Goal: Check status: Check status

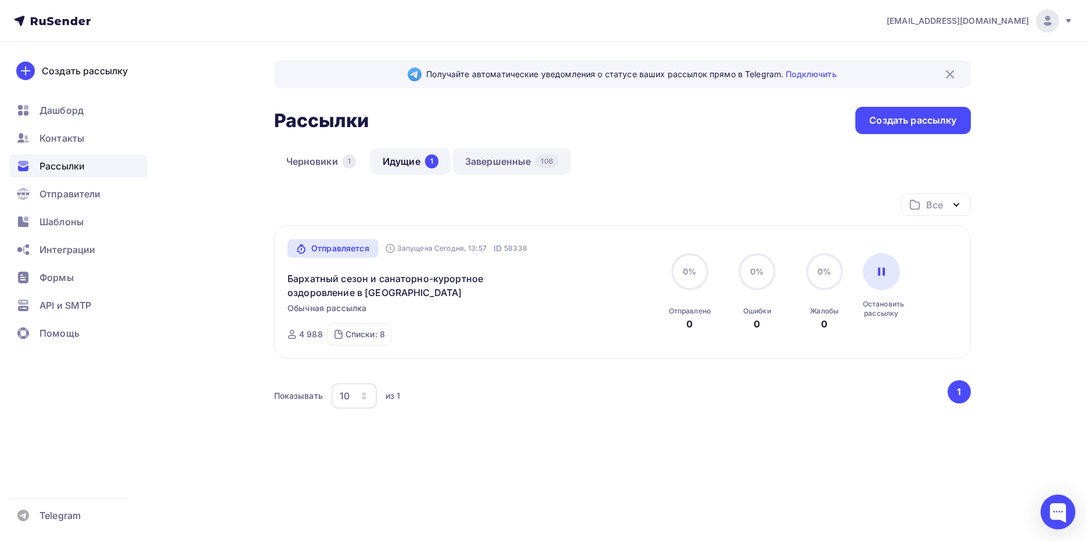
click at [528, 157] on link "Завершенные 106" at bounding box center [512, 161] width 118 height 27
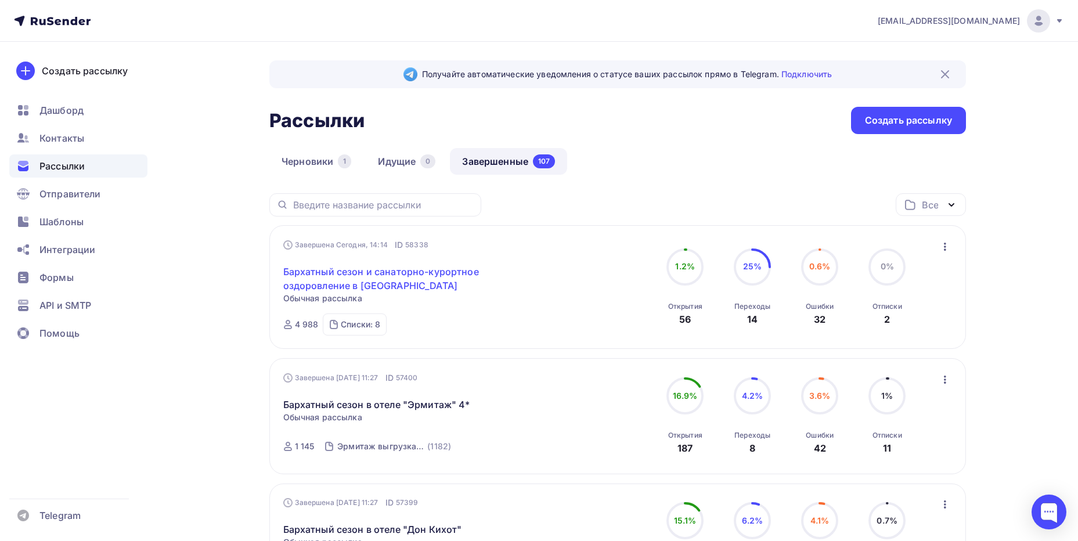
click at [349, 286] on link "Бархатный сезон и санаторно-курортное оздоровление в [GEOGRAPHIC_DATA]" at bounding box center [382, 279] width 199 height 28
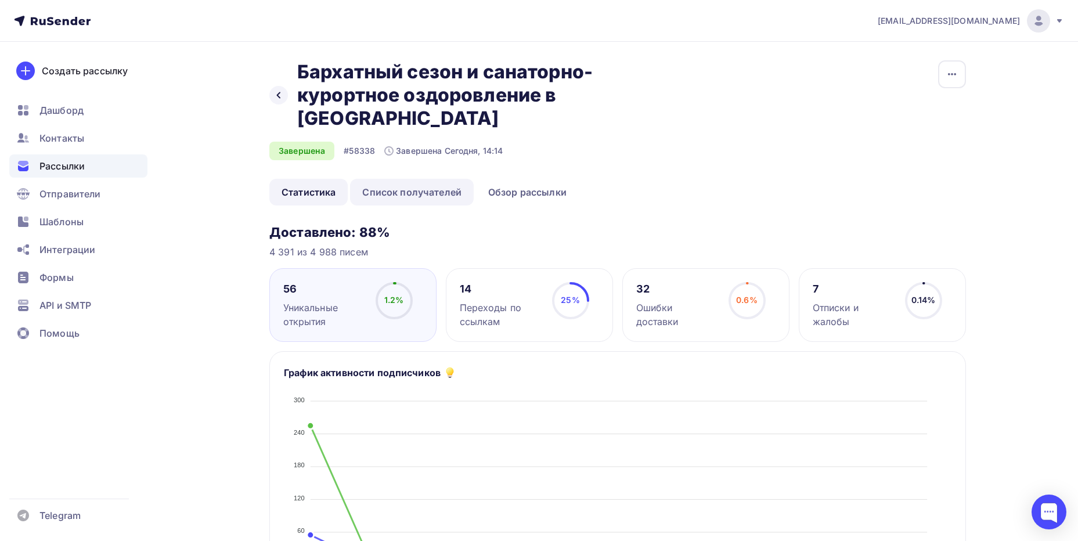
click at [408, 179] on link "Список получателей" at bounding box center [412, 192] width 124 height 27
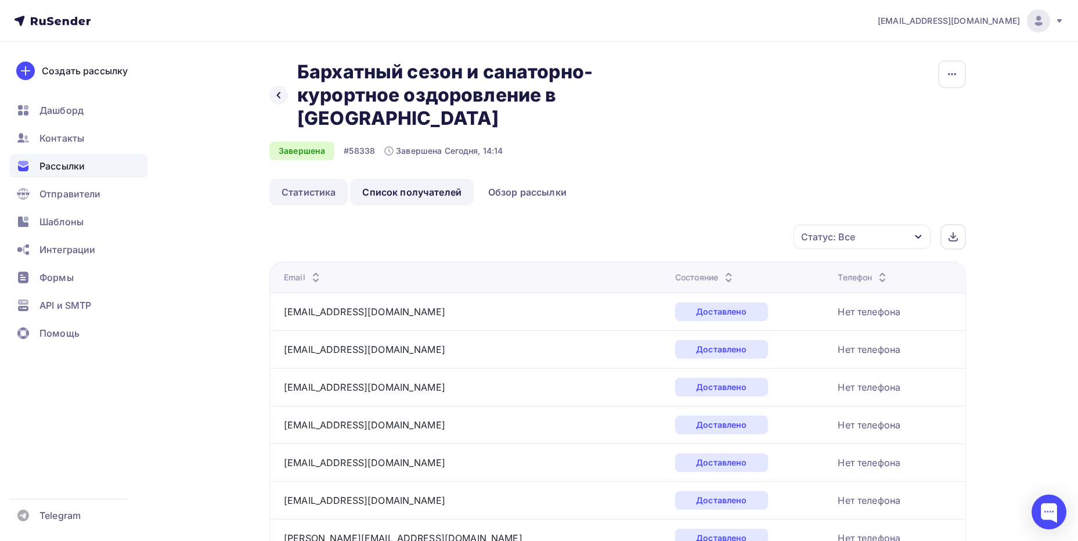
click at [304, 179] on link "Статистика" at bounding box center [308, 192] width 78 height 27
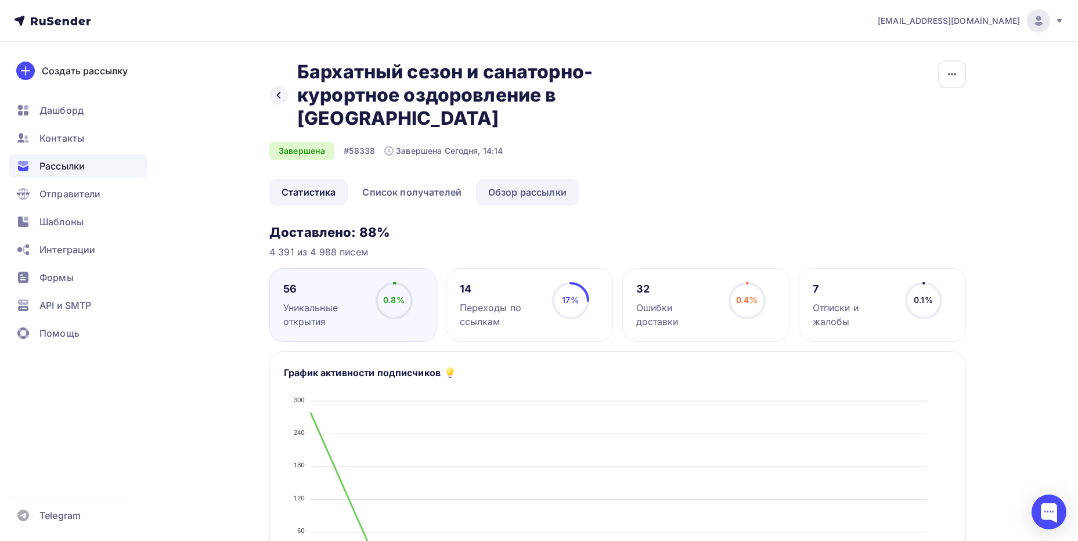
click at [510, 179] on link "Обзор рассылки" at bounding box center [527, 192] width 103 height 27
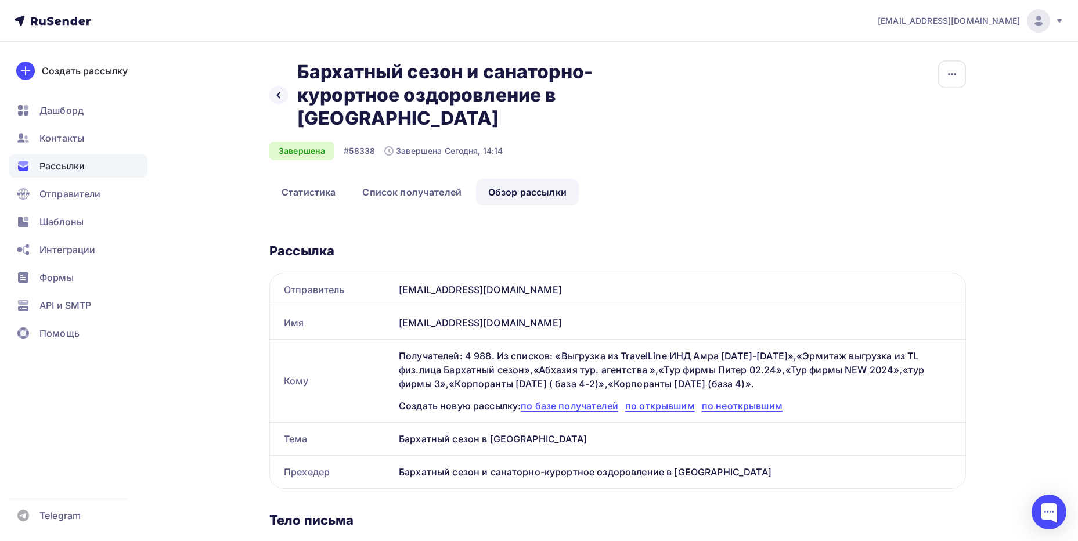
click at [531, 362] on div "Получателей: 4 988. Из списков: «Выгрузка из TravelLine ИНД Амра [DATE]-[DATE]»…" at bounding box center [675, 370] width 553 height 42
click at [655, 358] on div "Получателей: 4 988. Из списков: «Выгрузка из TravelLine ИНД Амра [DATE]-[DATE]»…" at bounding box center [675, 370] width 553 height 42
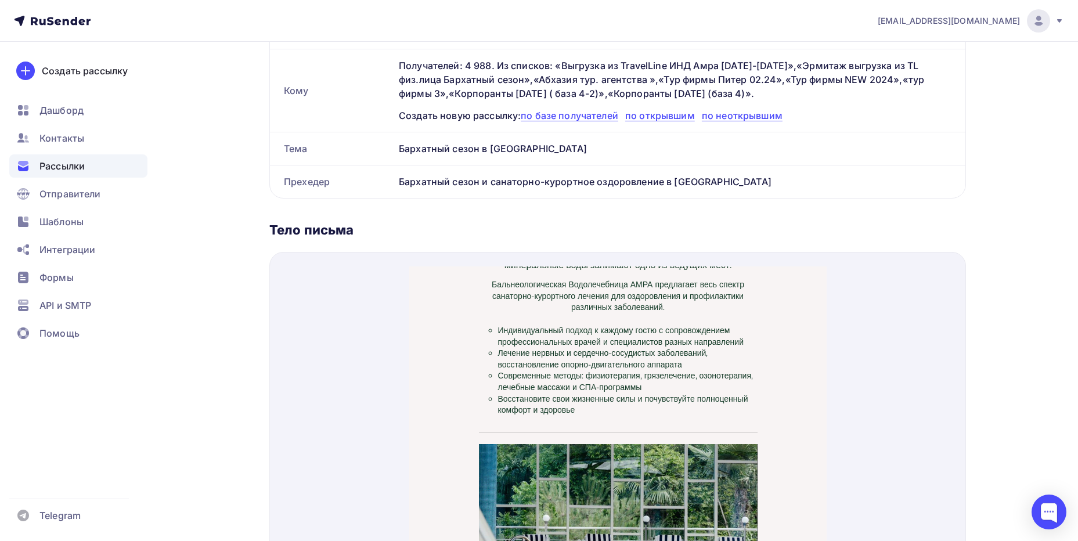
scroll to position [697, 0]
